Goal: Check status: Check status

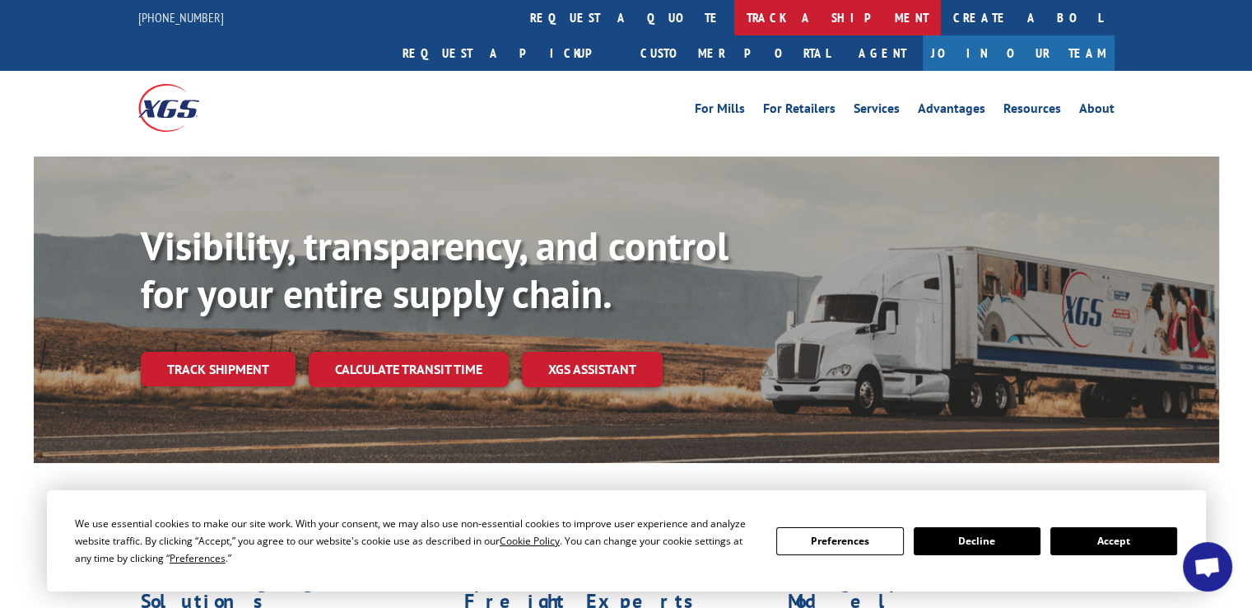
click at [734, 19] on link "track a shipment" at bounding box center [837, 17] width 207 height 35
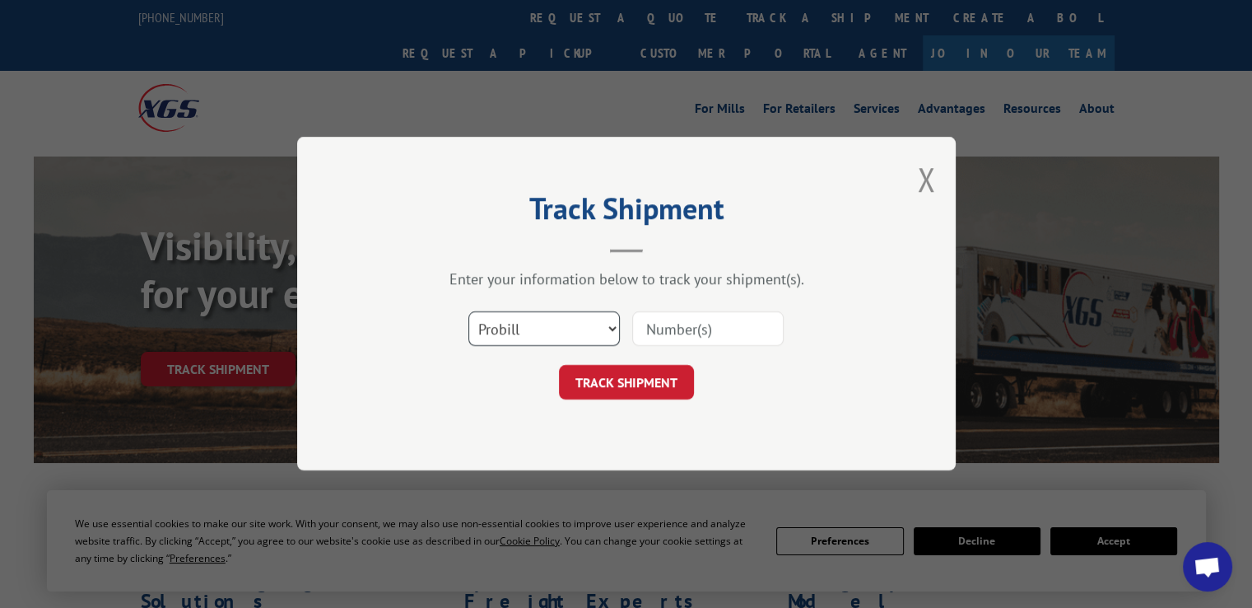
click at [591, 323] on select "Select category... Probill BOL PO" at bounding box center [543, 329] width 151 height 35
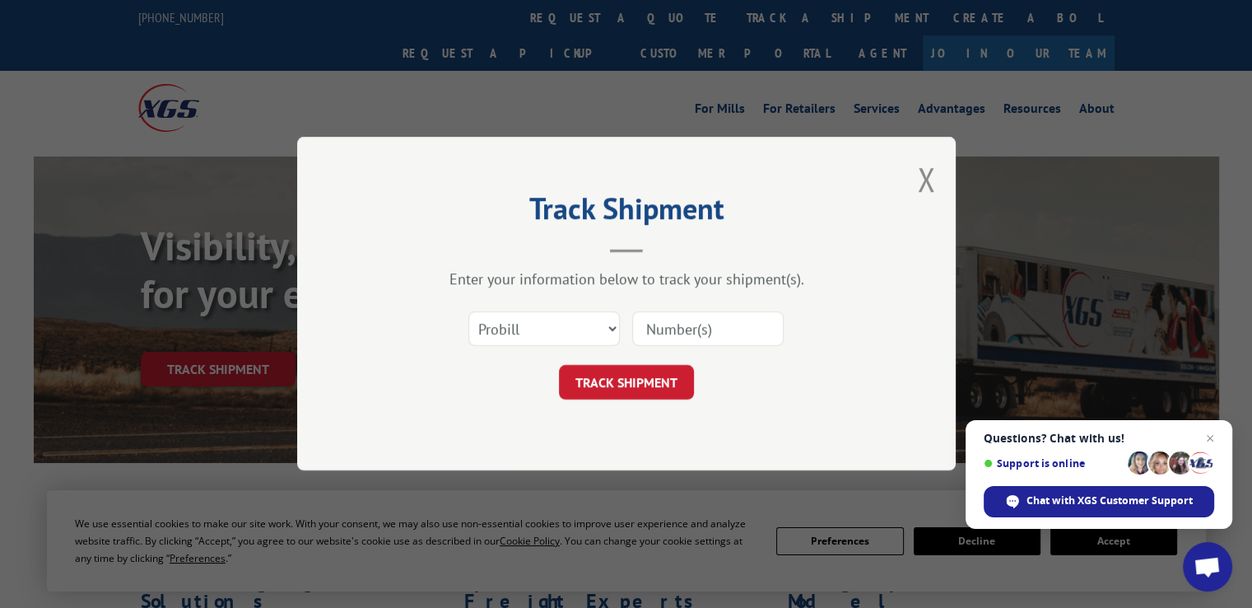
click at [669, 327] on input at bounding box center [707, 329] width 151 height 35
click at [562, 329] on select "Select category... Probill BOL PO" at bounding box center [543, 329] width 151 height 35
select select "po"
click at [468, 312] on select "Select category... Probill BOL PO" at bounding box center [543, 329] width 151 height 35
click at [700, 334] on input at bounding box center [707, 329] width 151 height 35
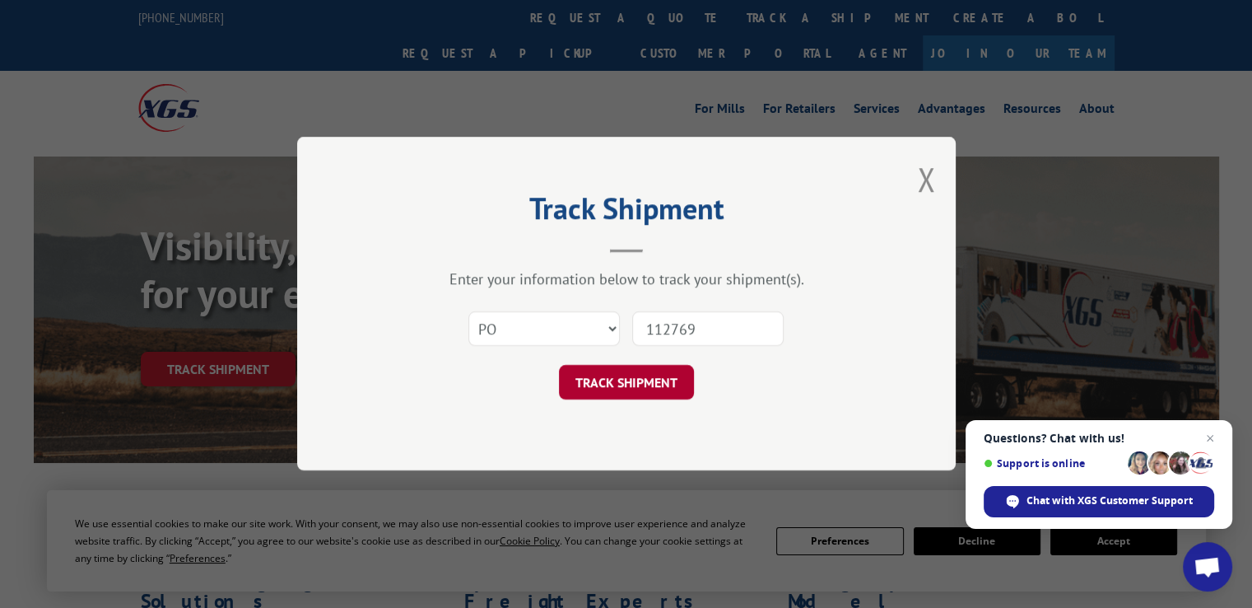
type input "112769"
click at [578, 386] on button "TRACK SHIPMENT" at bounding box center [626, 383] width 135 height 35
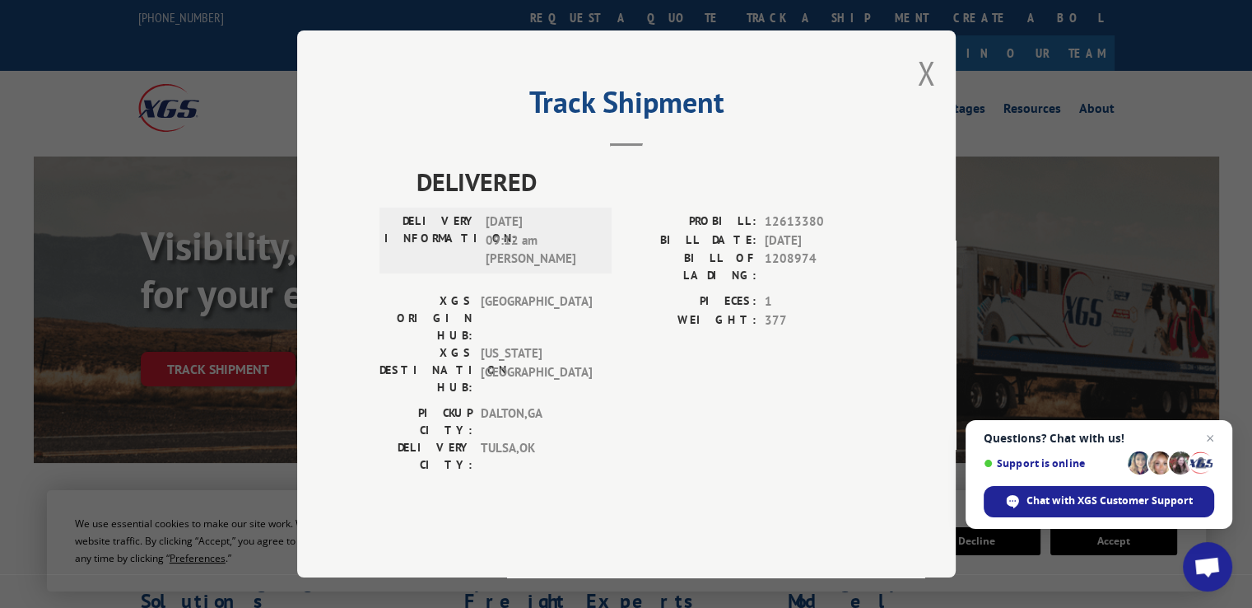
click at [521, 347] on span "[US_STATE][GEOGRAPHIC_DATA]" at bounding box center [536, 370] width 111 height 52
click at [521, 268] on span "[DATE] 09:12 am [PERSON_NAME]" at bounding box center [541, 240] width 111 height 56
click at [932, 95] on button "Close modal" at bounding box center [926, 73] width 18 height 44
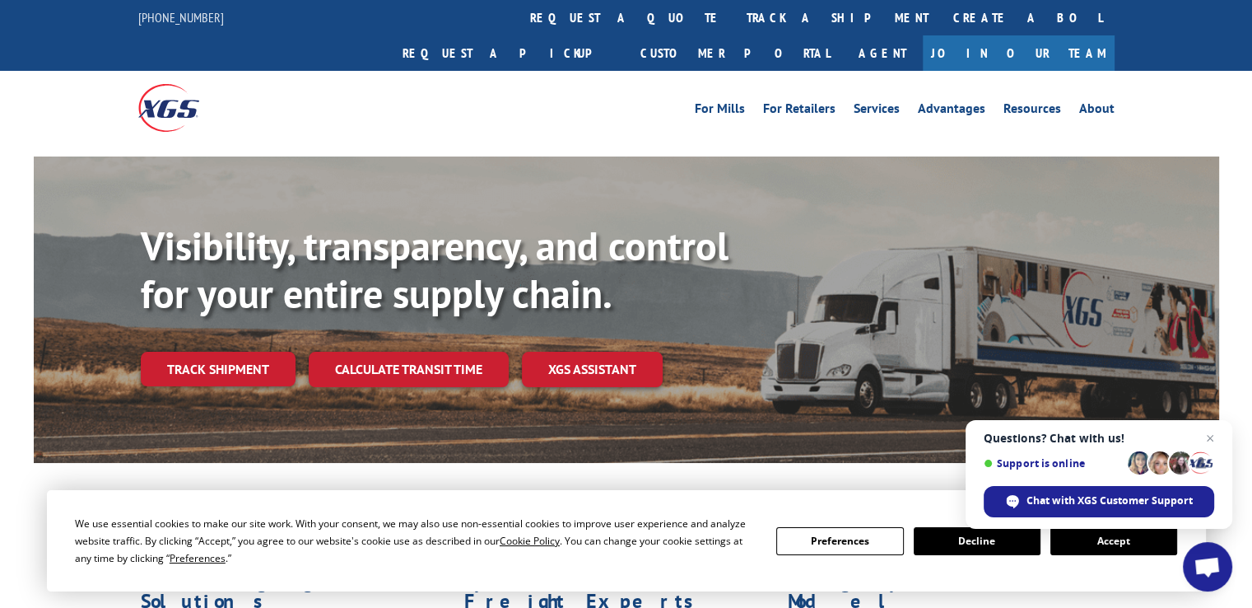
click at [734, 24] on link "track a shipment" at bounding box center [837, 17] width 207 height 35
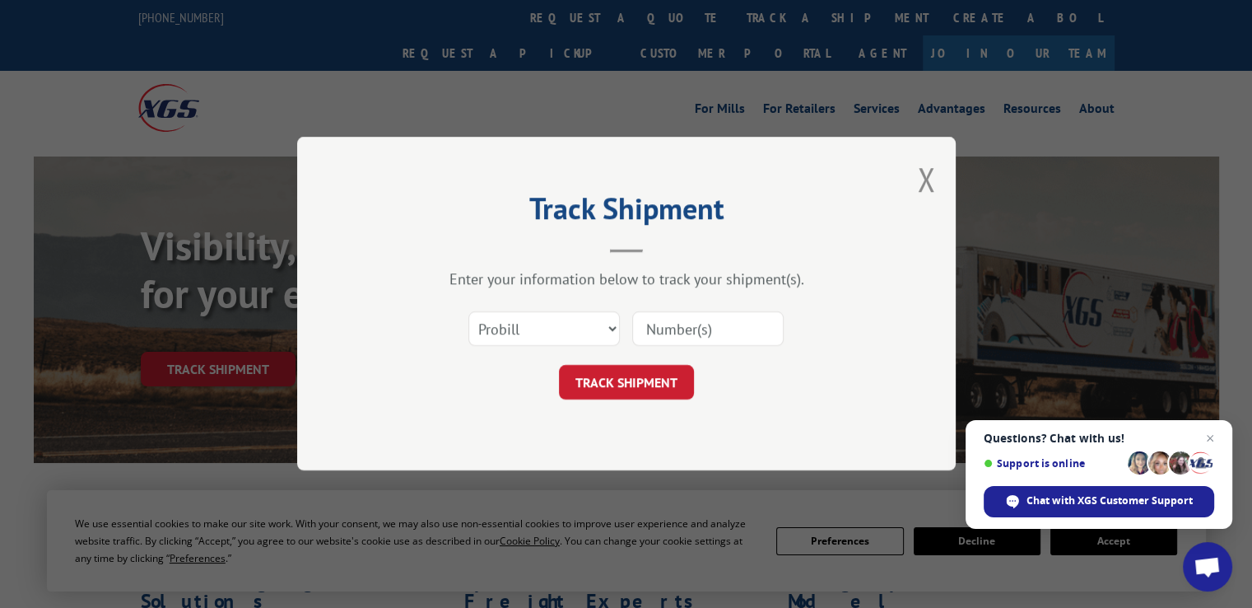
click at [725, 333] on input at bounding box center [707, 329] width 151 height 35
type input "480306043085"
click at [667, 368] on button "TRACK SHIPMENT" at bounding box center [626, 383] width 135 height 35
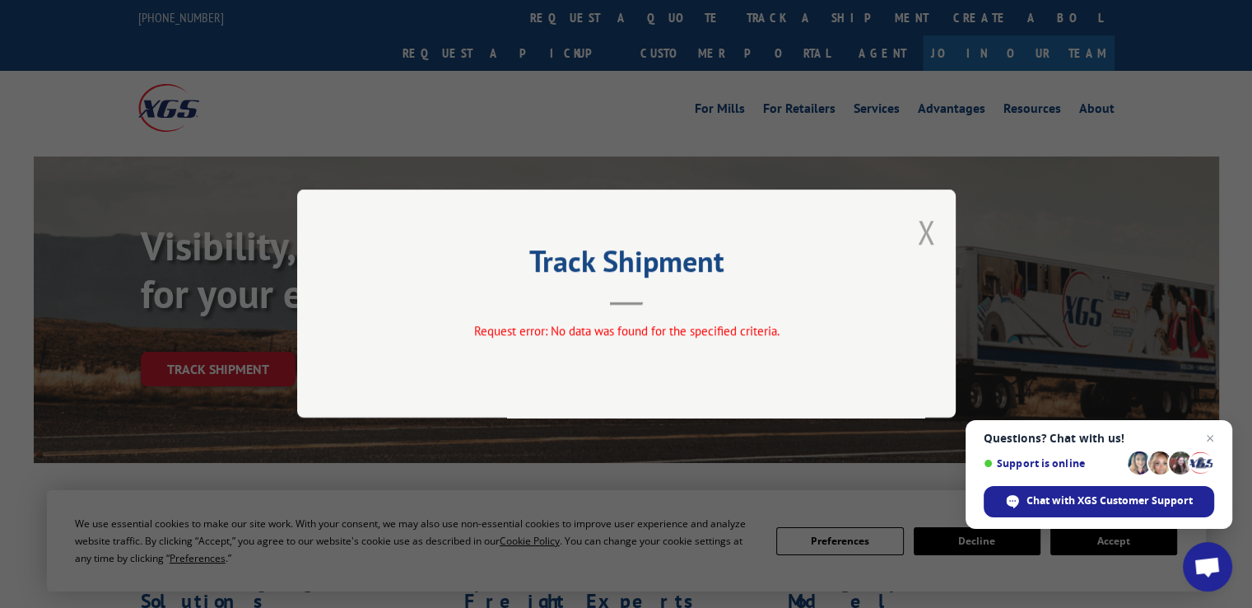
click at [930, 228] on button "Close modal" at bounding box center [926, 232] width 18 height 44
